Goal: Consume media (video, audio)

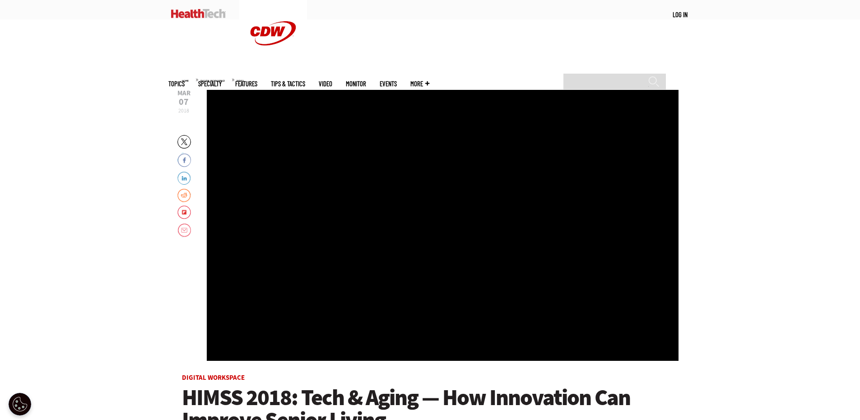
scroll to position [45, 0]
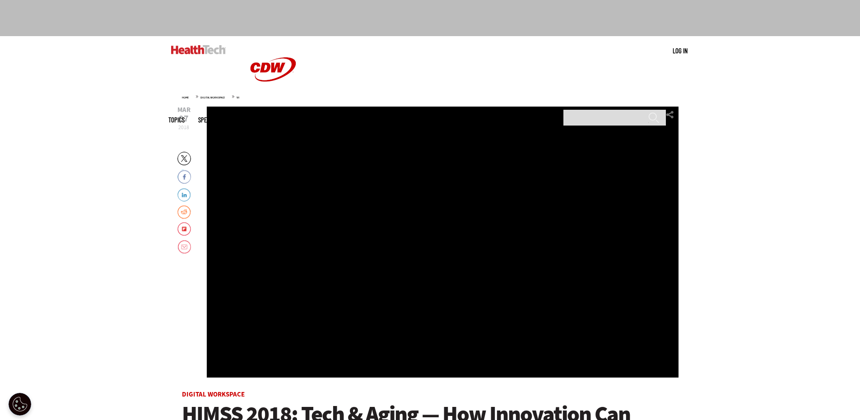
click at [420, 250] on div "Video viewer" at bounding box center [443, 242] width 472 height 271
click at [309, 235] on div "Video viewer" at bounding box center [443, 242] width 472 height 271
